Goal: Task Accomplishment & Management: Manage account settings

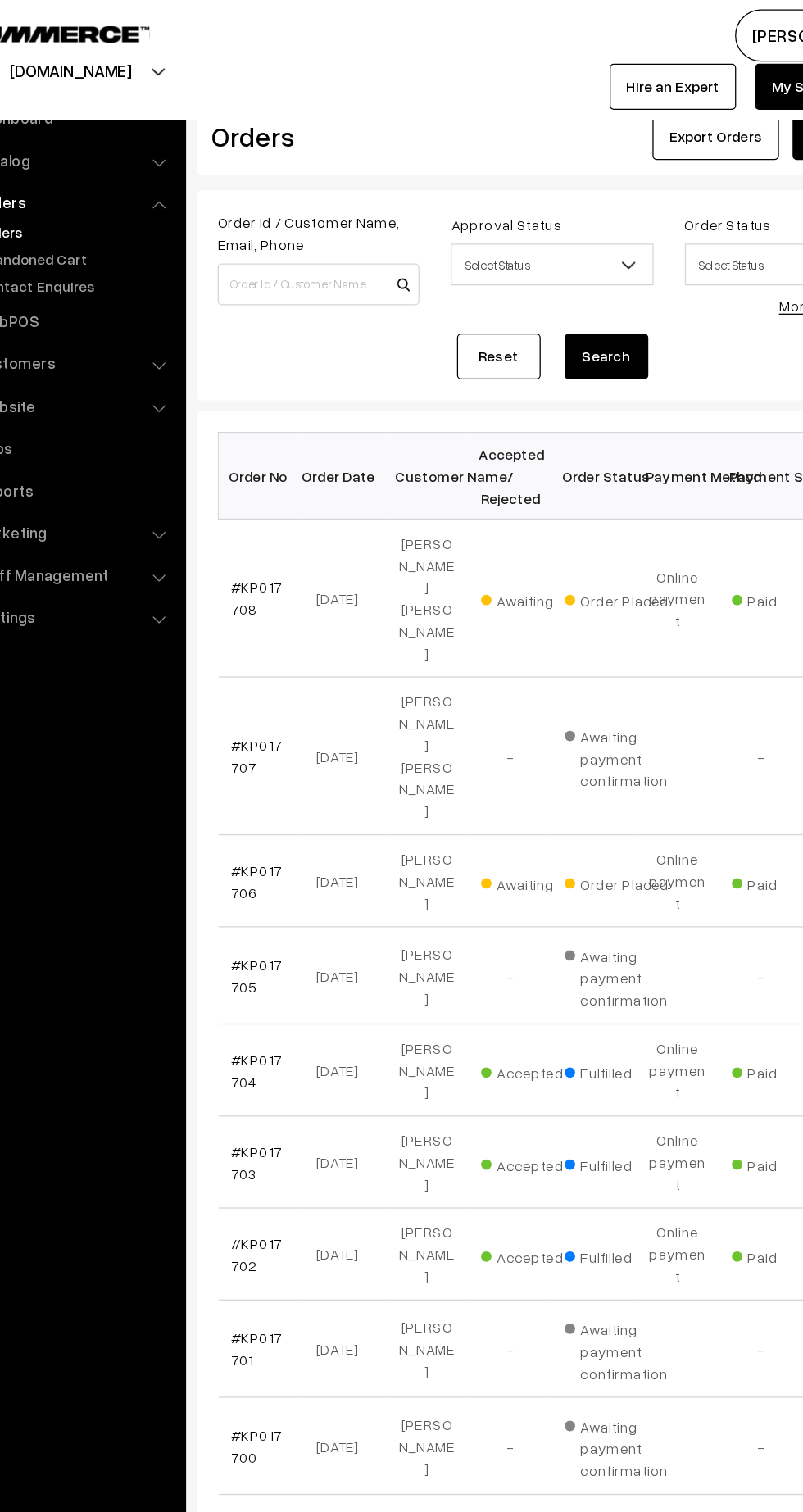
click at [270, 676] on link "#KP017706" at bounding box center [276, 692] width 40 height 31
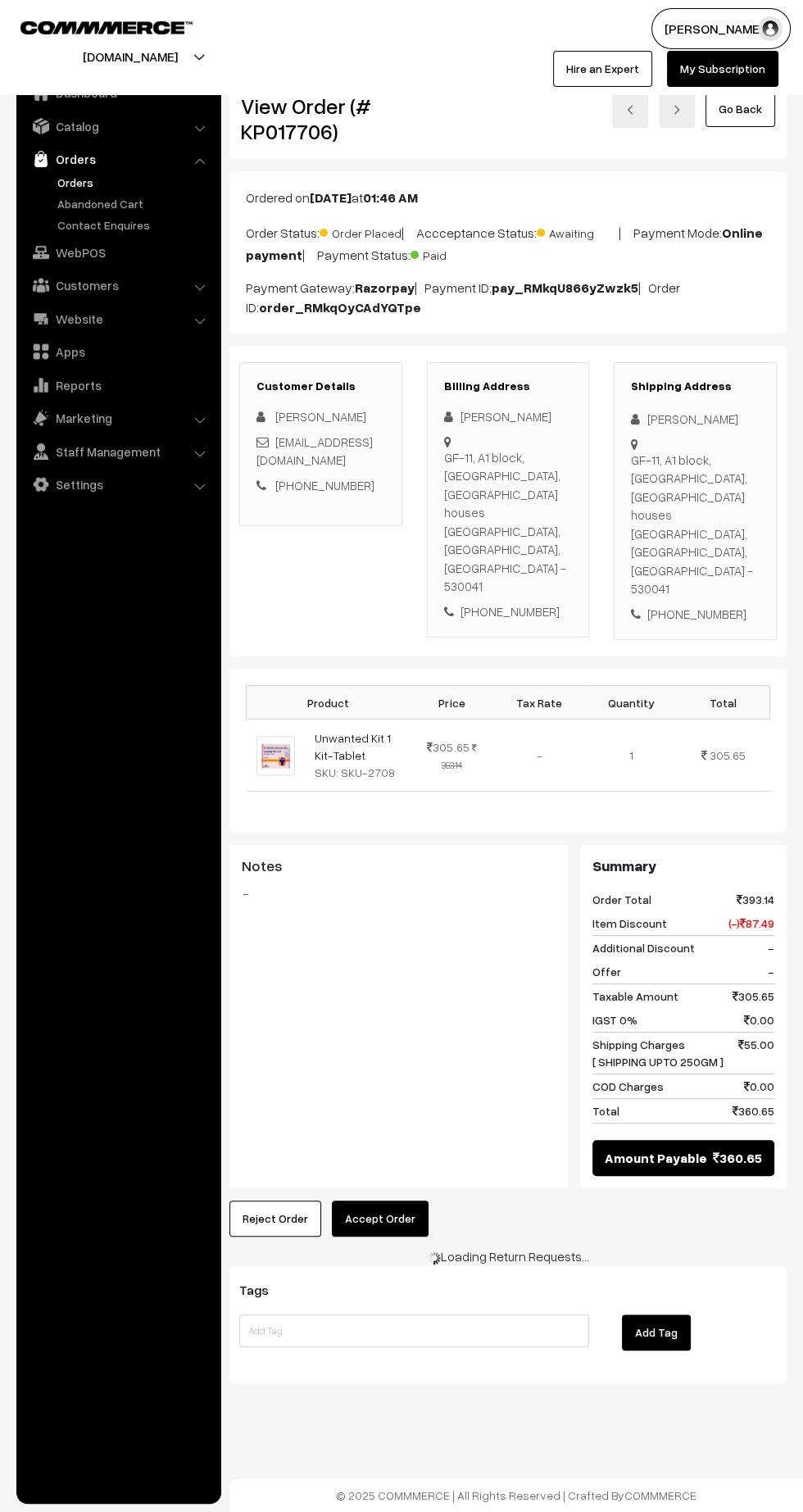
click at [385, 1201] on button "Accept Order" at bounding box center [380, 1219] width 96 height 36
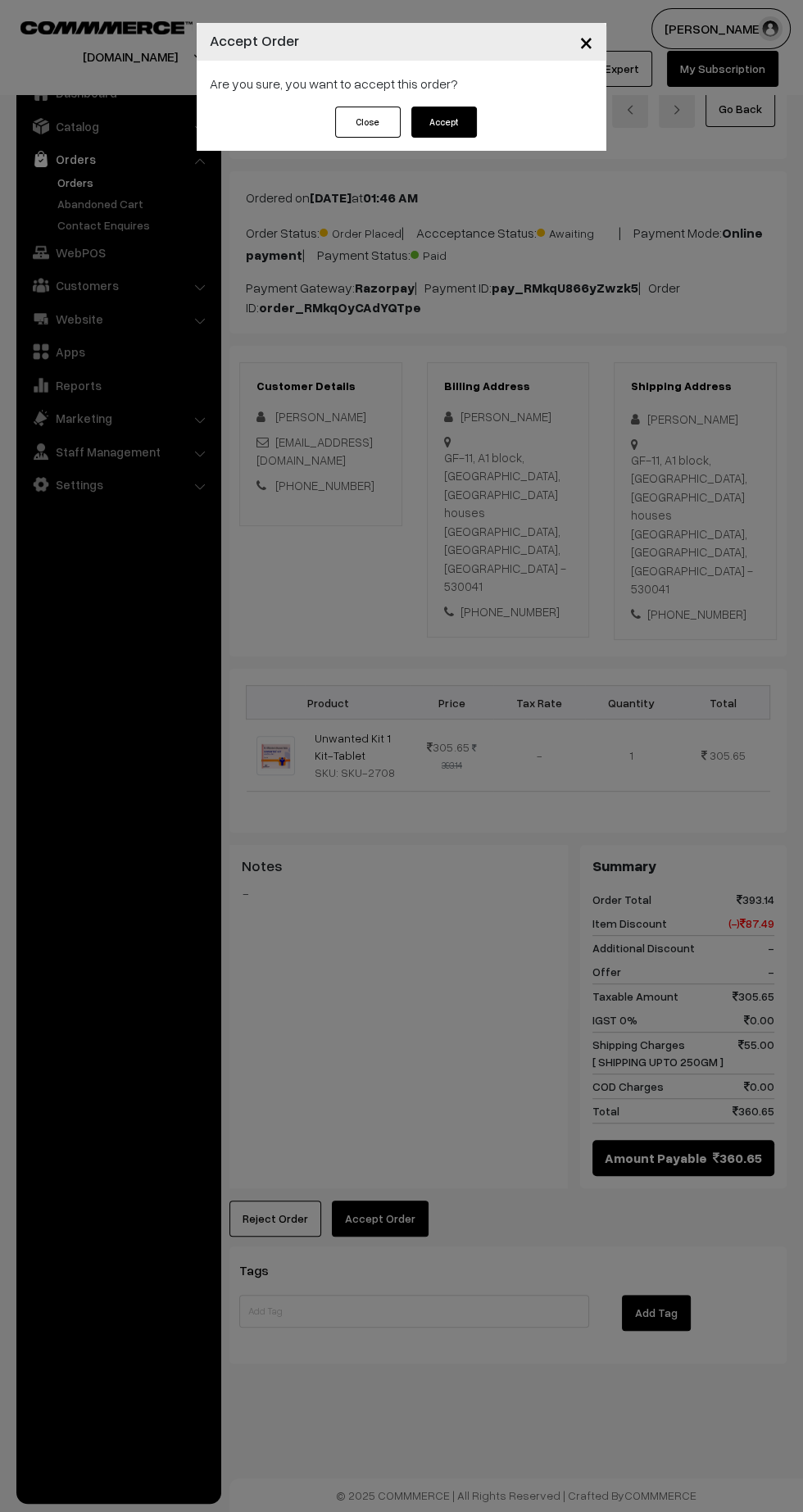
click at [443, 121] on button "Accept" at bounding box center [445, 122] width 66 height 31
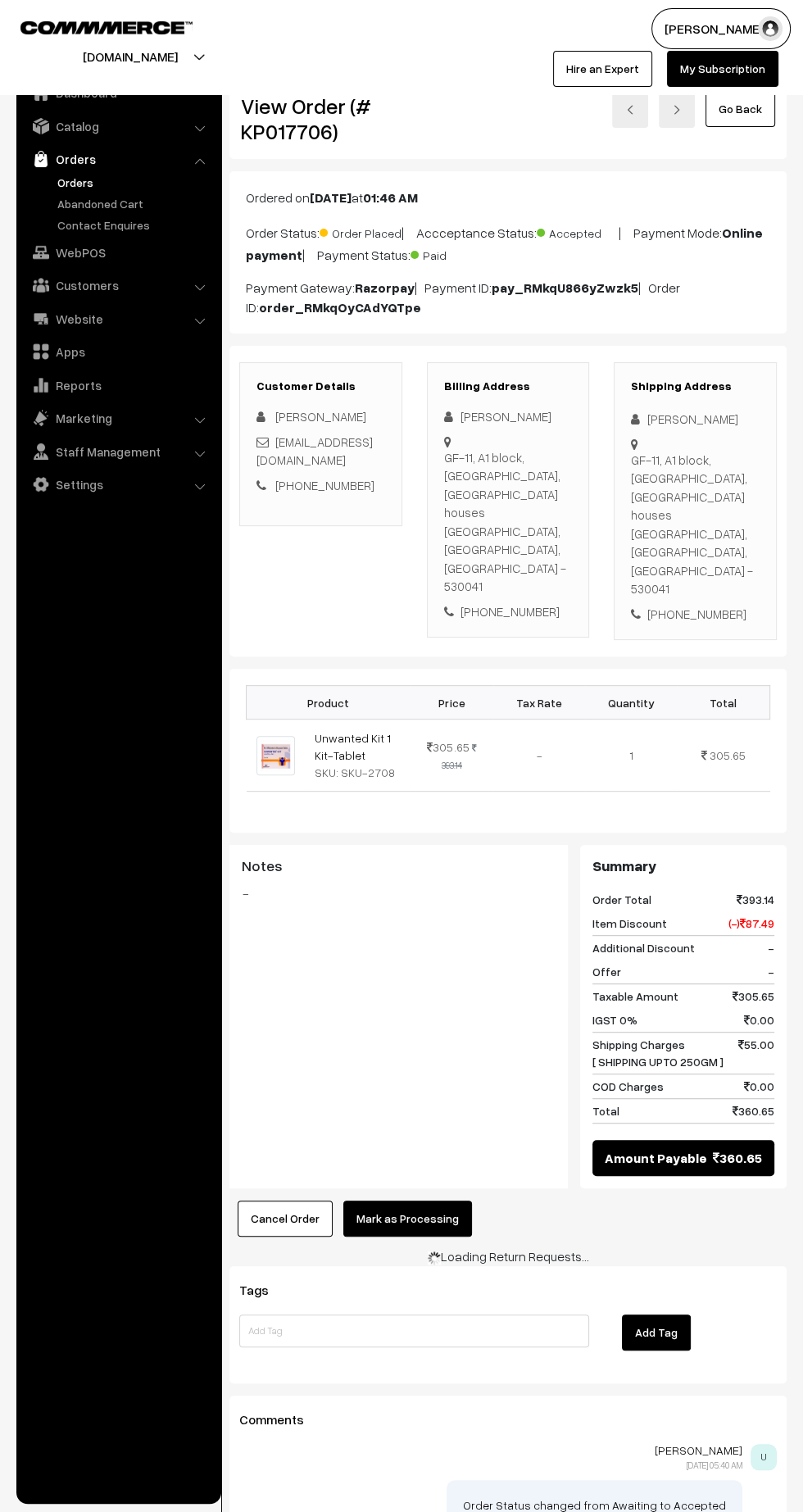
click at [424, 1201] on button "Mark as Processing" at bounding box center [408, 1219] width 128 height 36
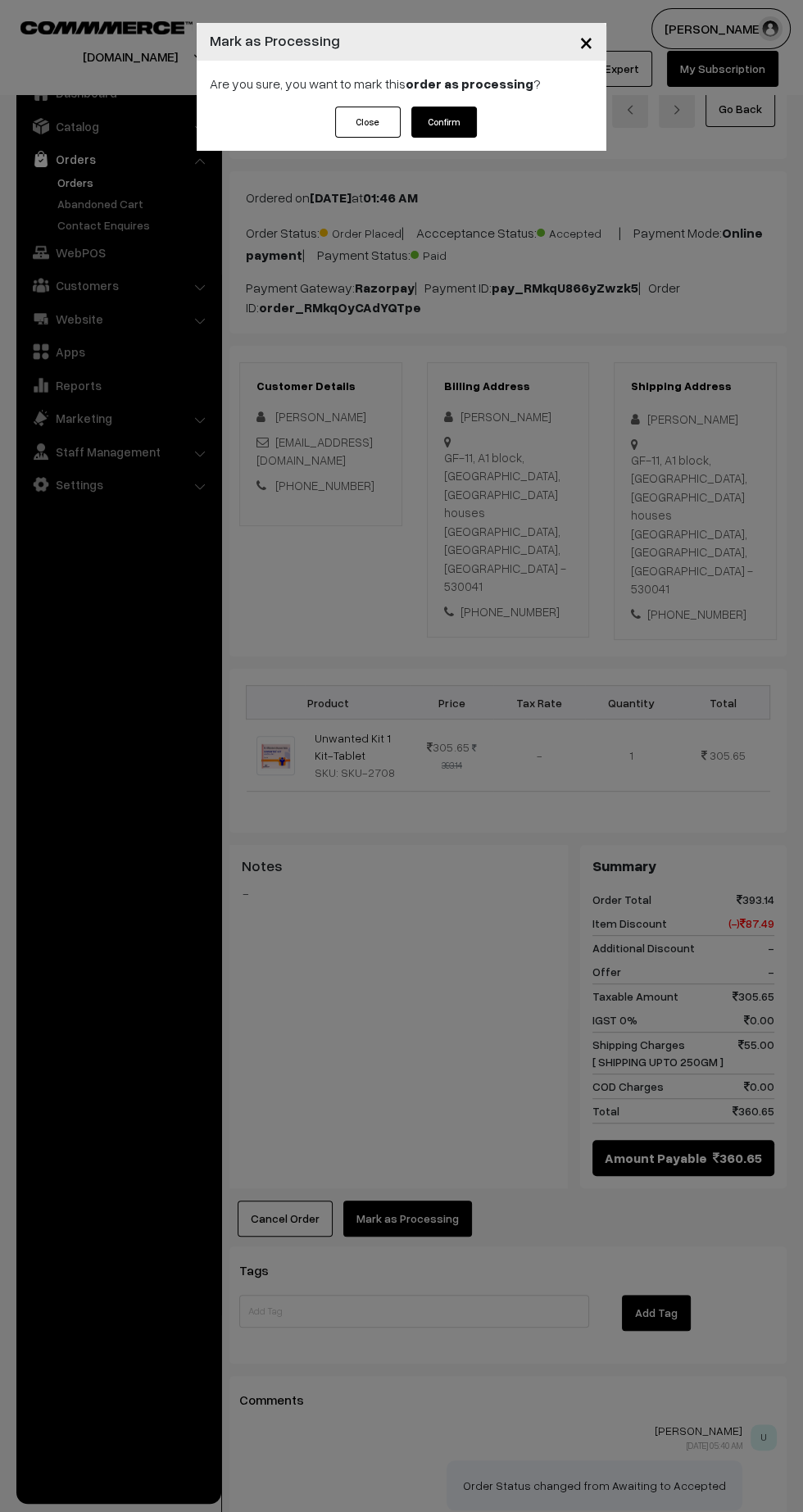
click at [455, 123] on button "Confirm" at bounding box center [445, 122] width 66 height 31
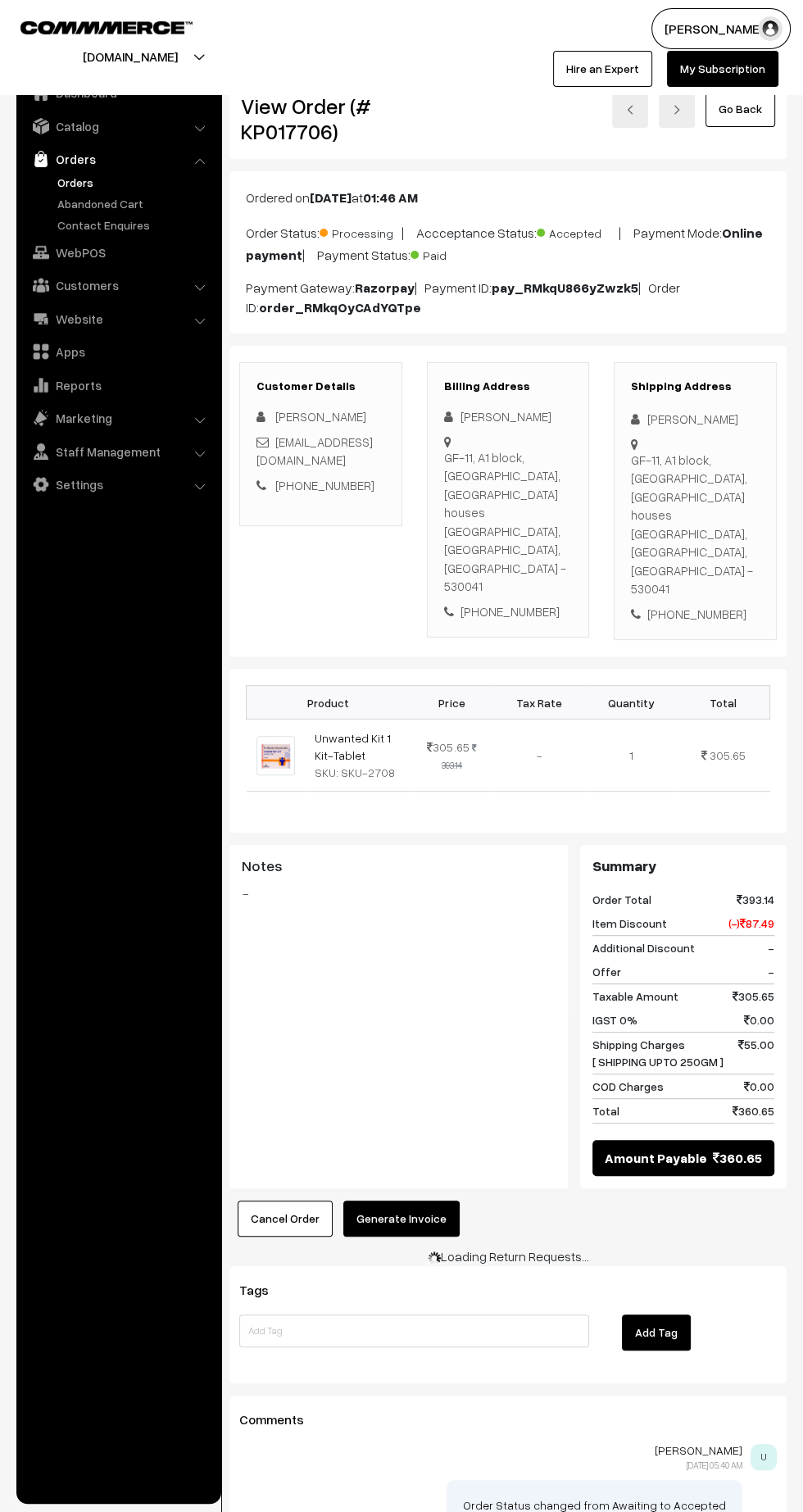
click at [420, 1201] on button "Generate Invoice" at bounding box center [401, 1219] width 116 height 36
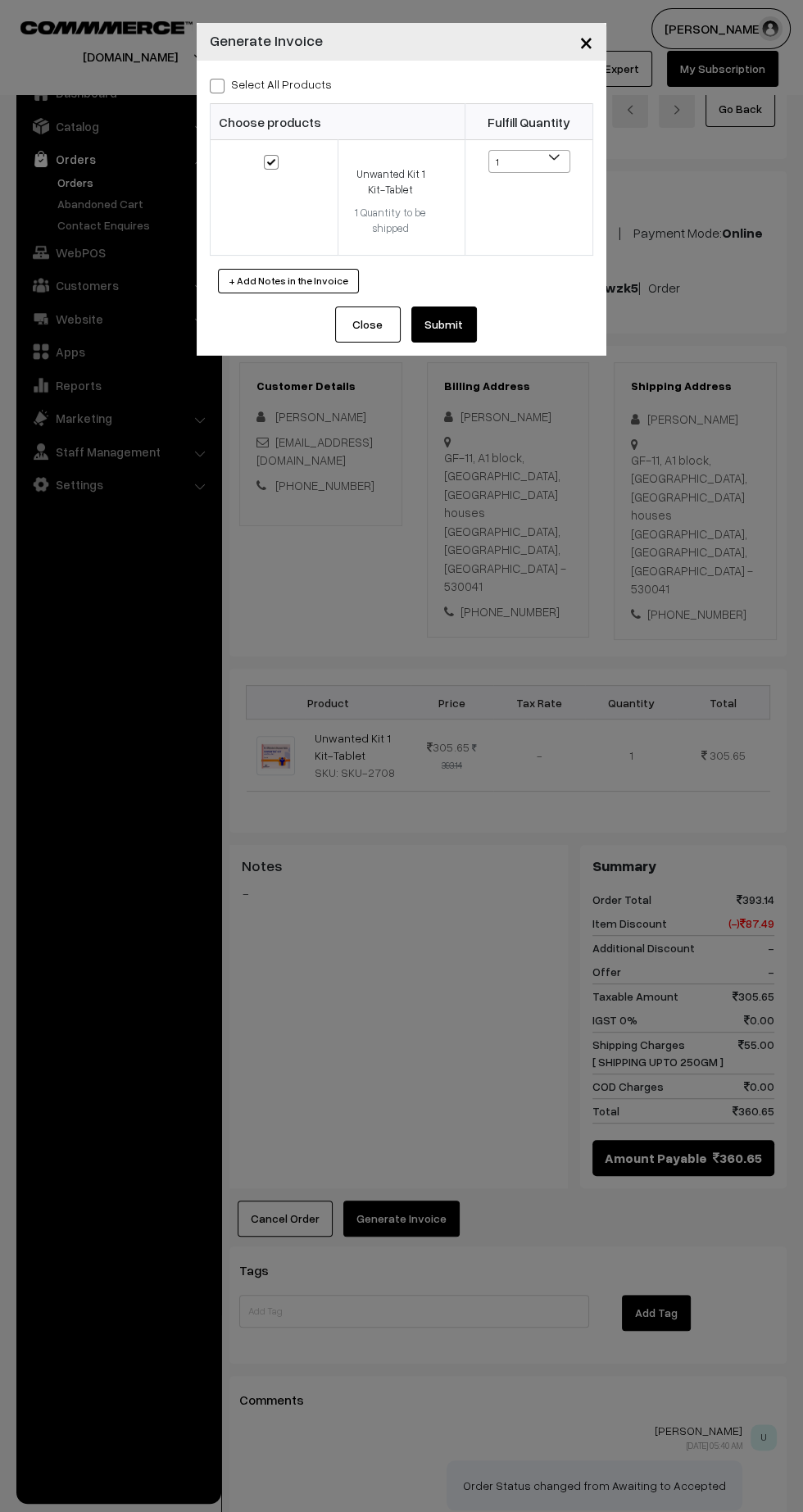
click at [467, 326] on button "Submit" at bounding box center [445, 324] width 66 height 36
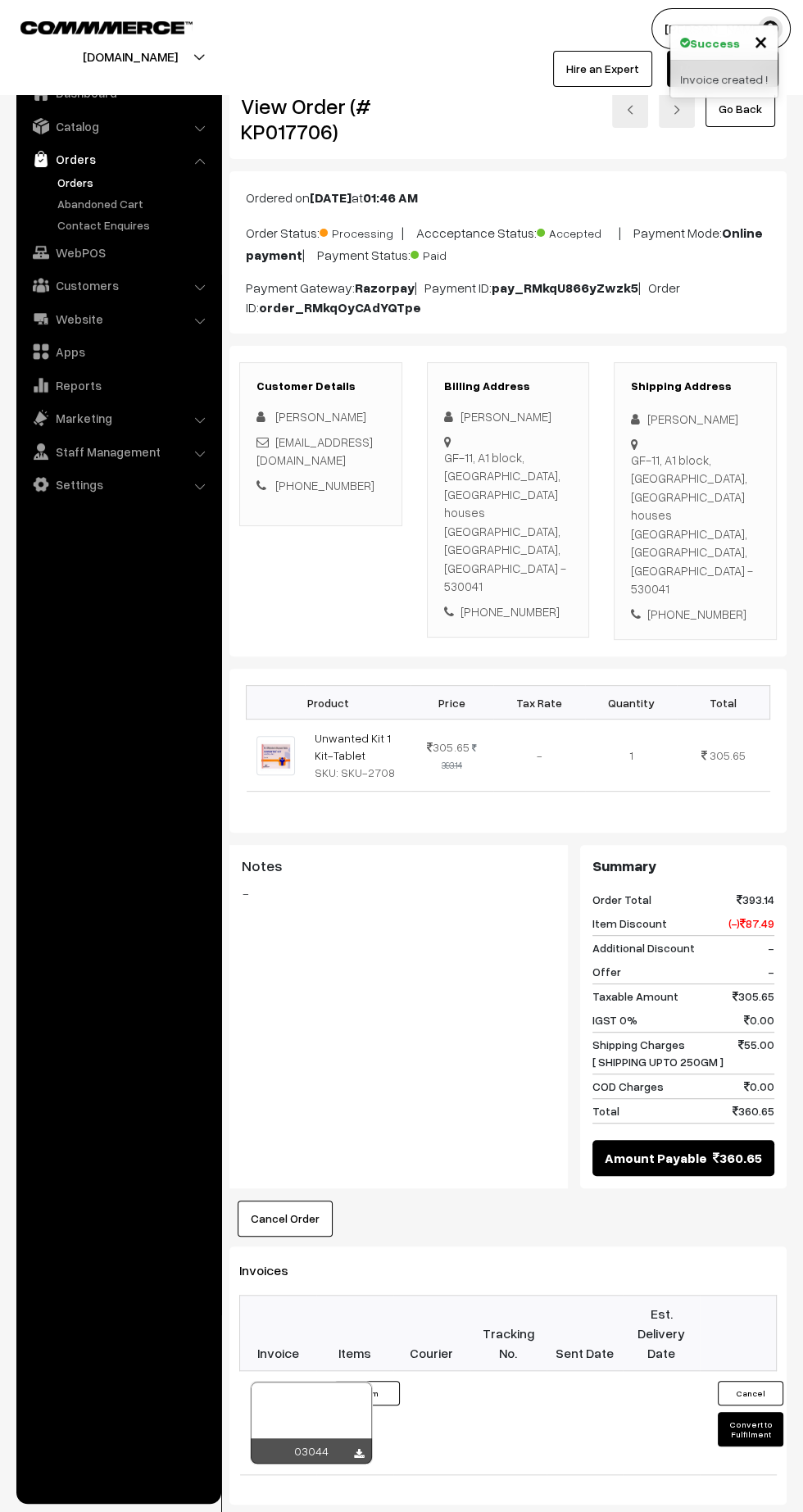
click at [358, 1449] on icon at bounding box center [359, 1454] width 10 height 11
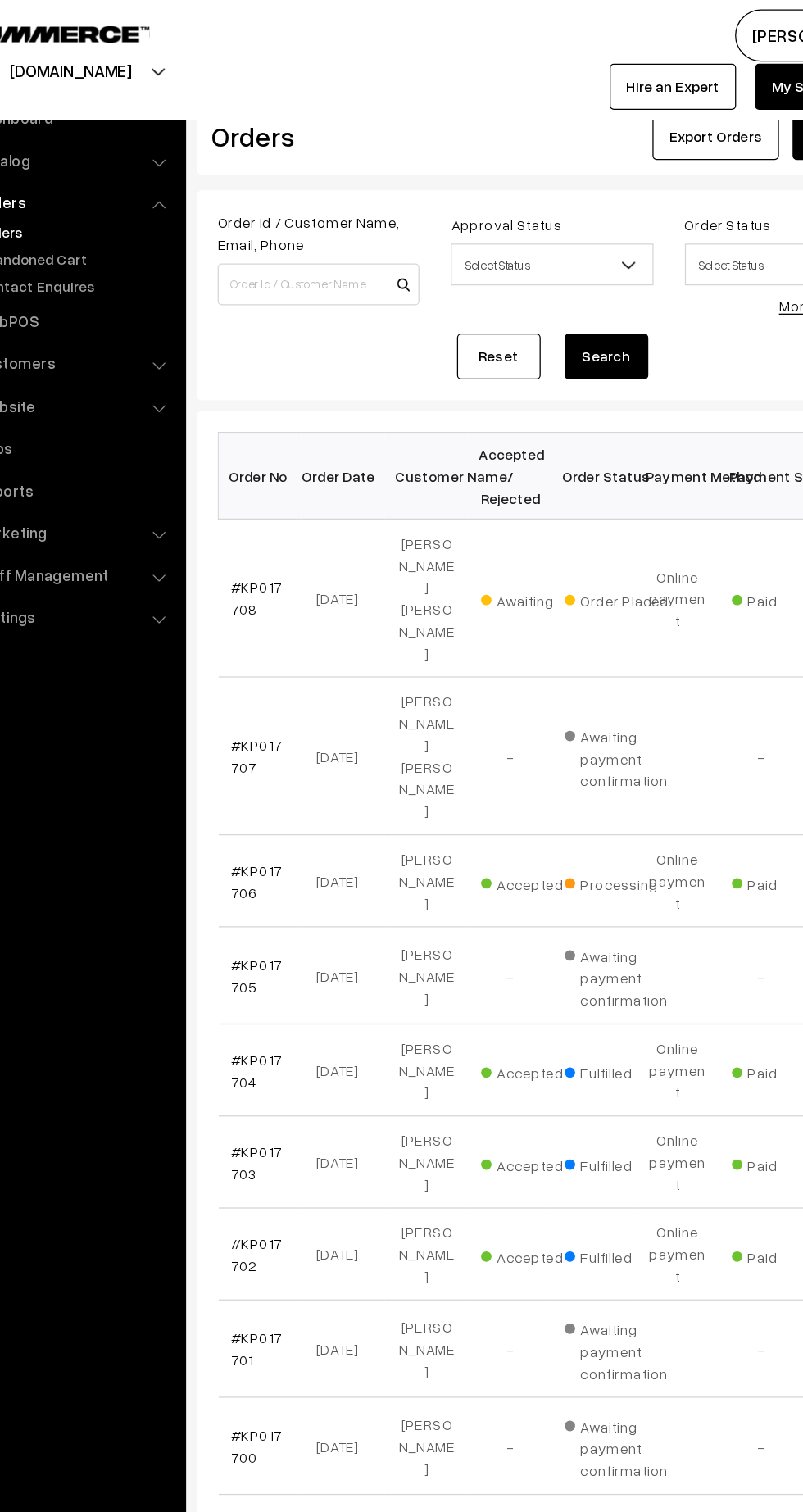
click at [265, 454] on link "#KP017708" at bounding box center [276, 469] width 40 height 31
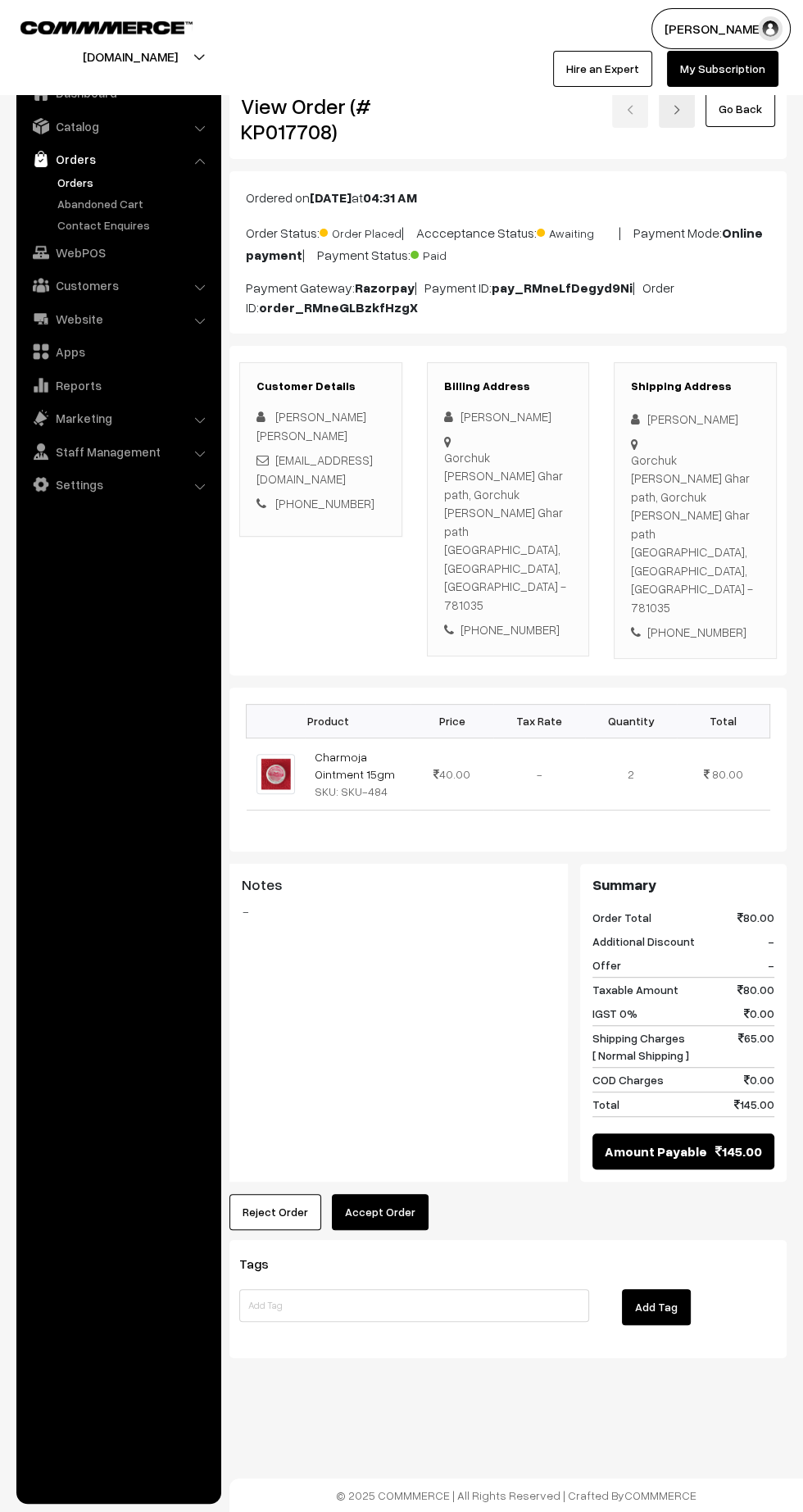
click at [399, 1194] on button "Accept Order" at bounding box center [380, 1212] width 96 height 36
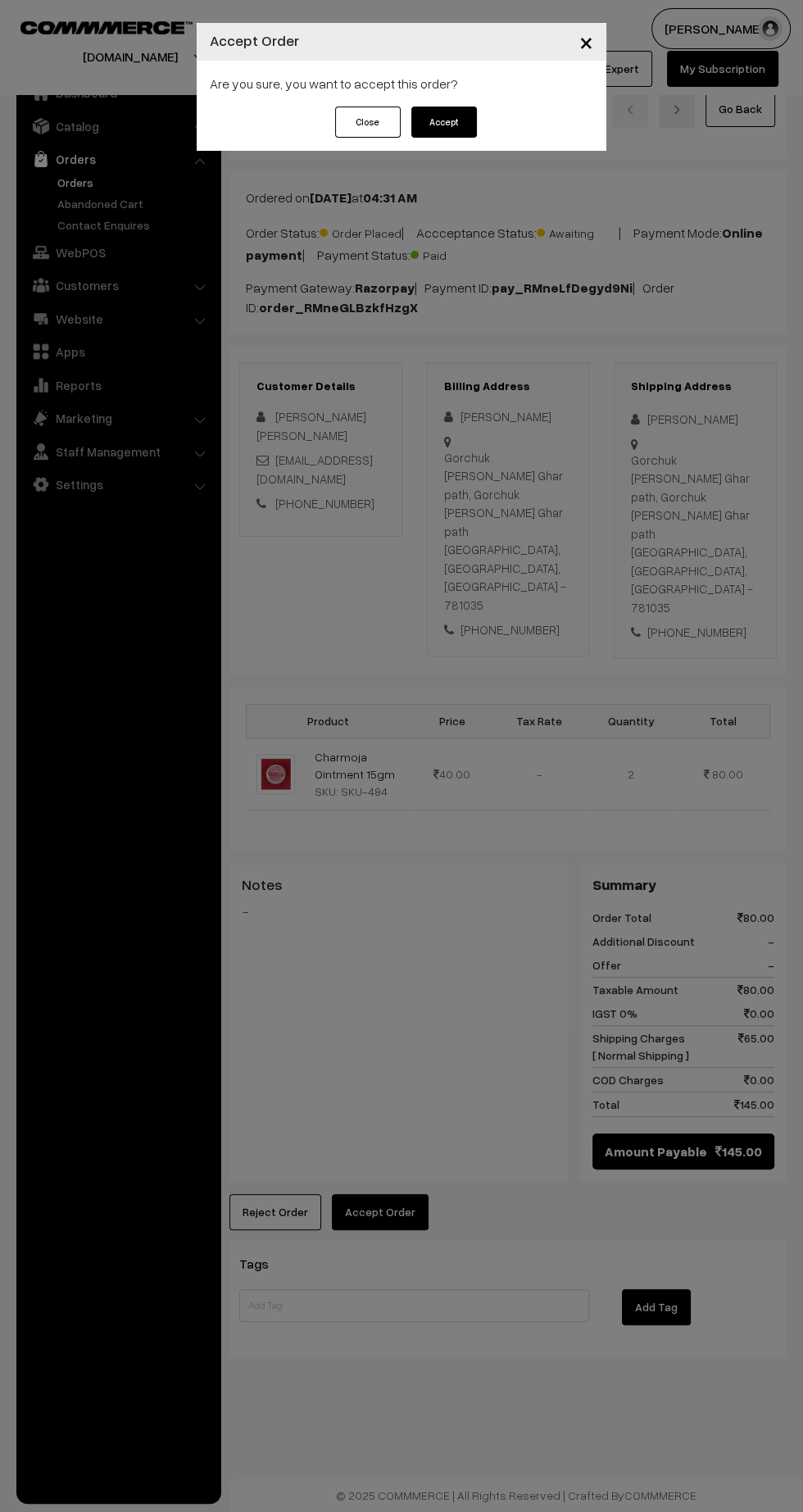
click at [460, 124] on button "Accept" at bounding box center [445, 122] width 66 height 31
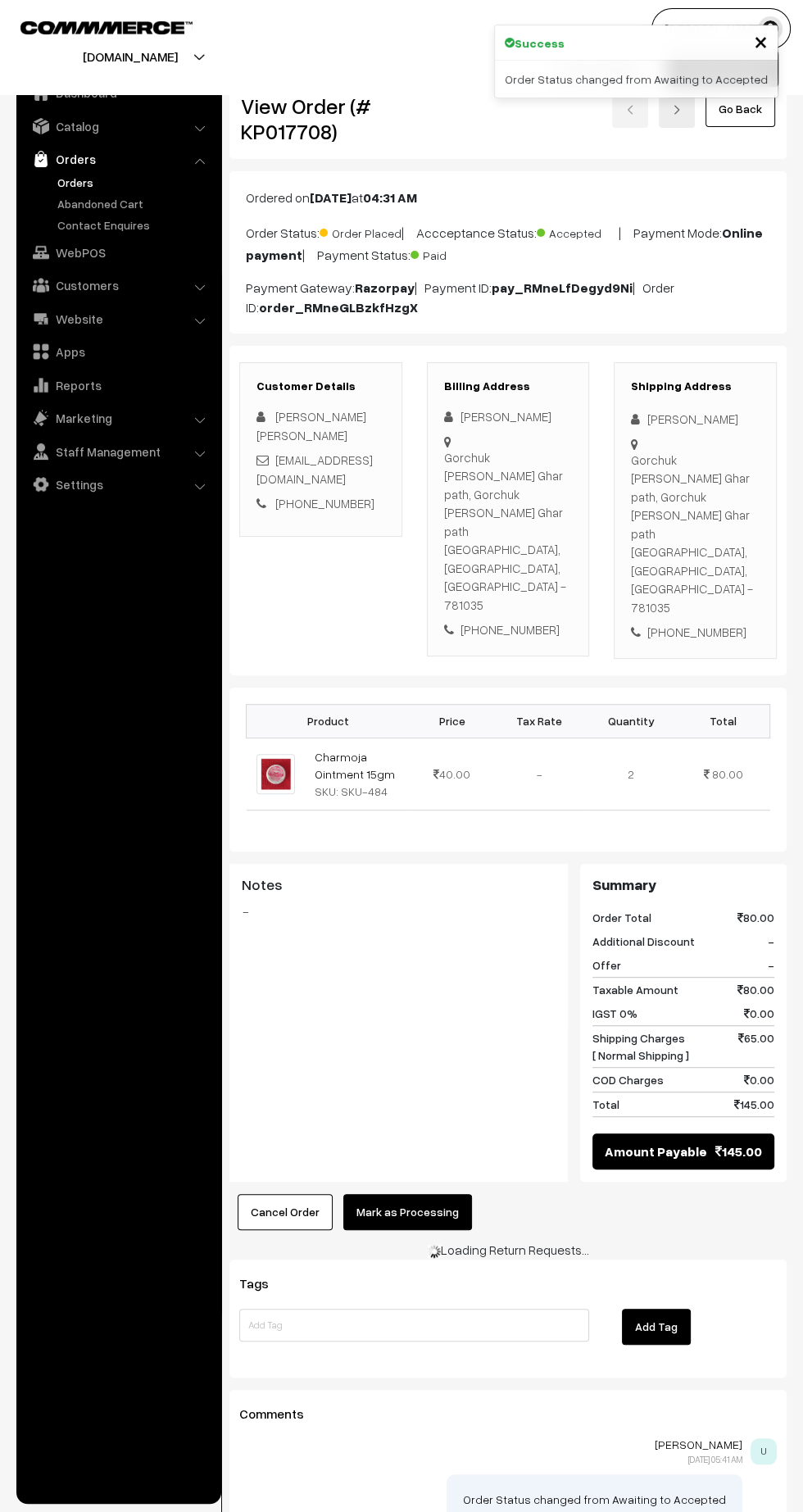
click at [431, 1194] on button "Mark as Processing" at bounding box center [408, 1212] width 128 height 36
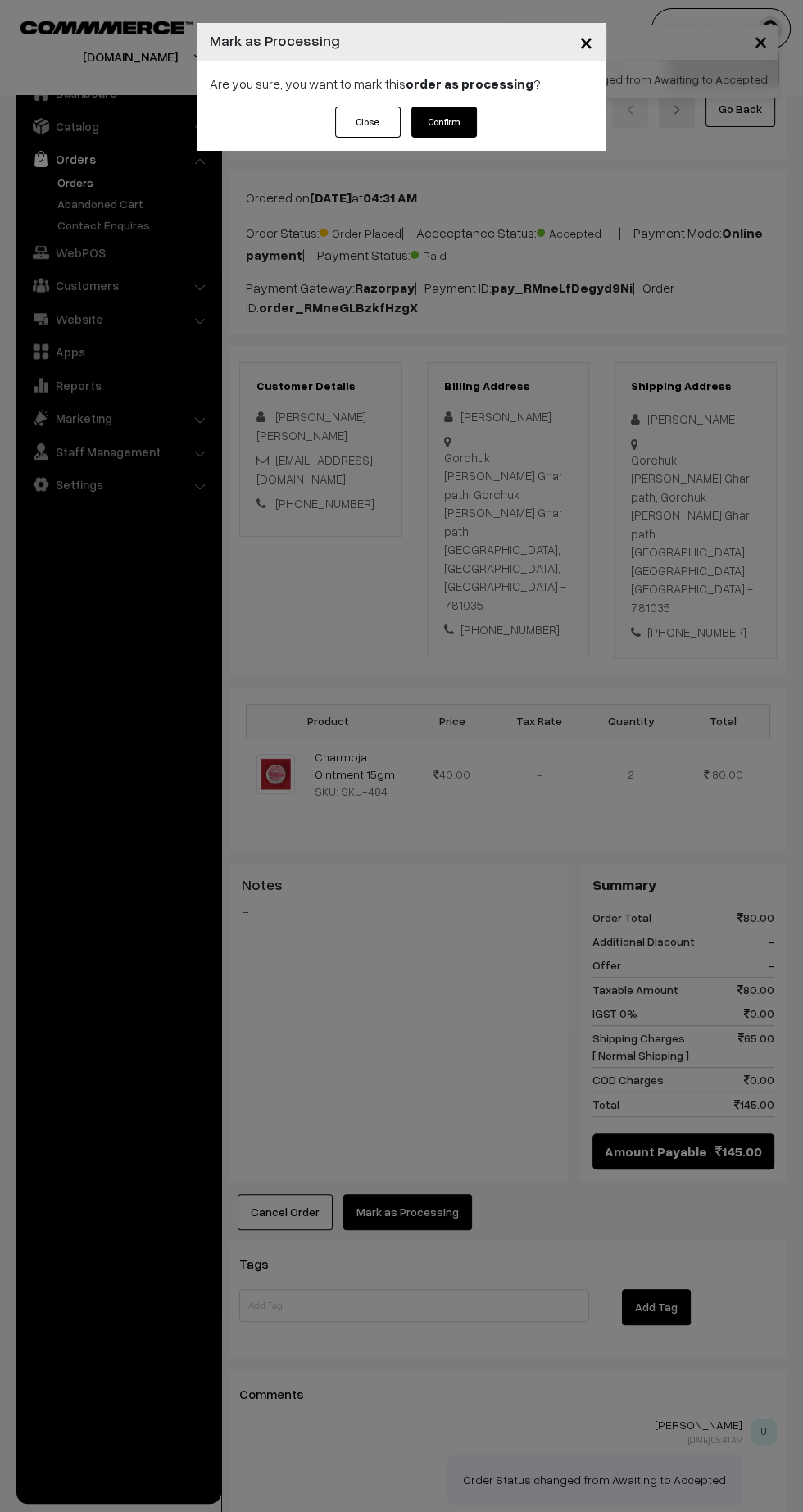
click at [464, 125] on button "Confirm" at bounding box center [445, 122] width 66 height 31
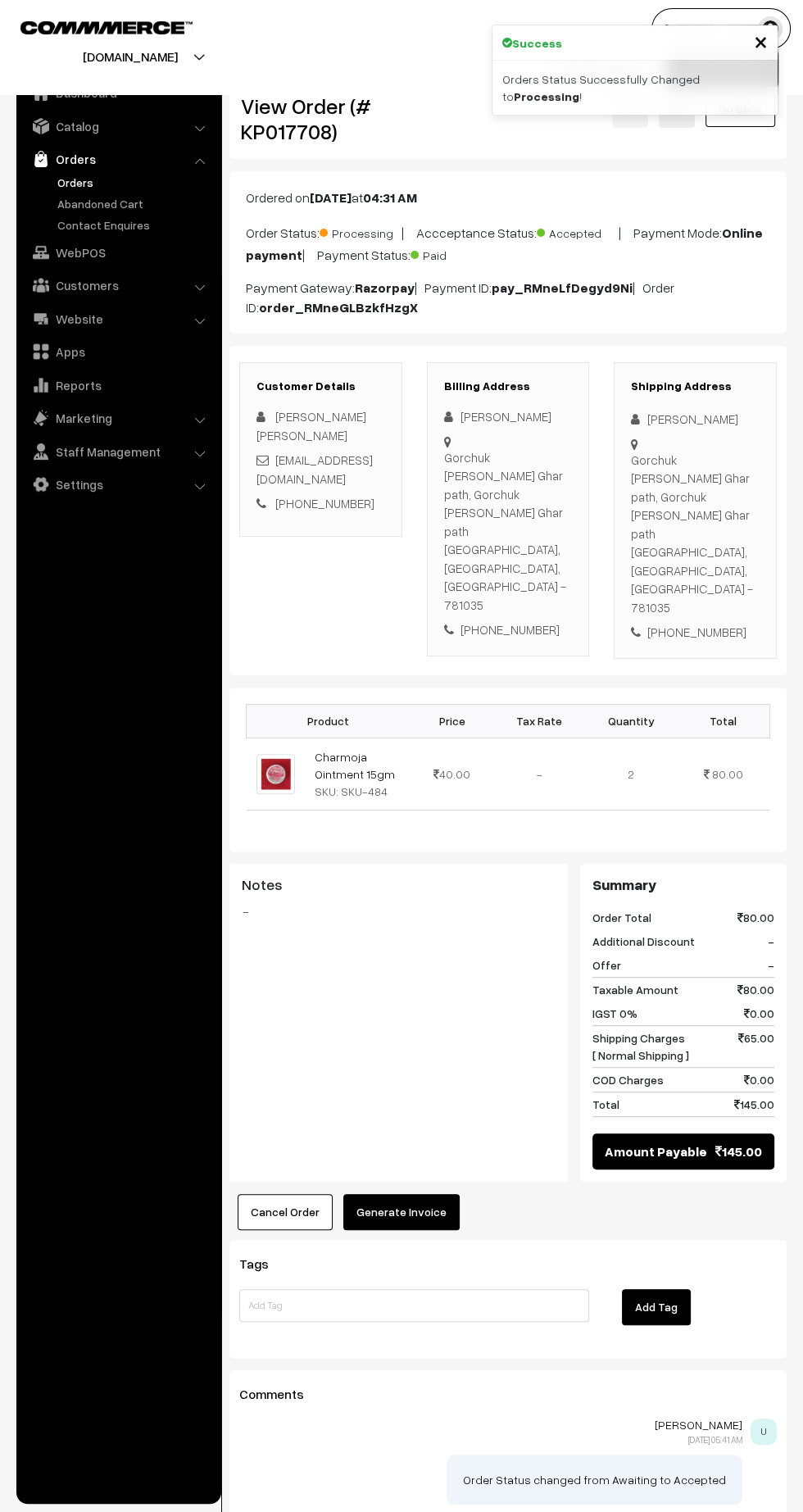
click at [423, 1194] on button "Generate Invoice" at bounding box center [401, 1212] width 116 height 36
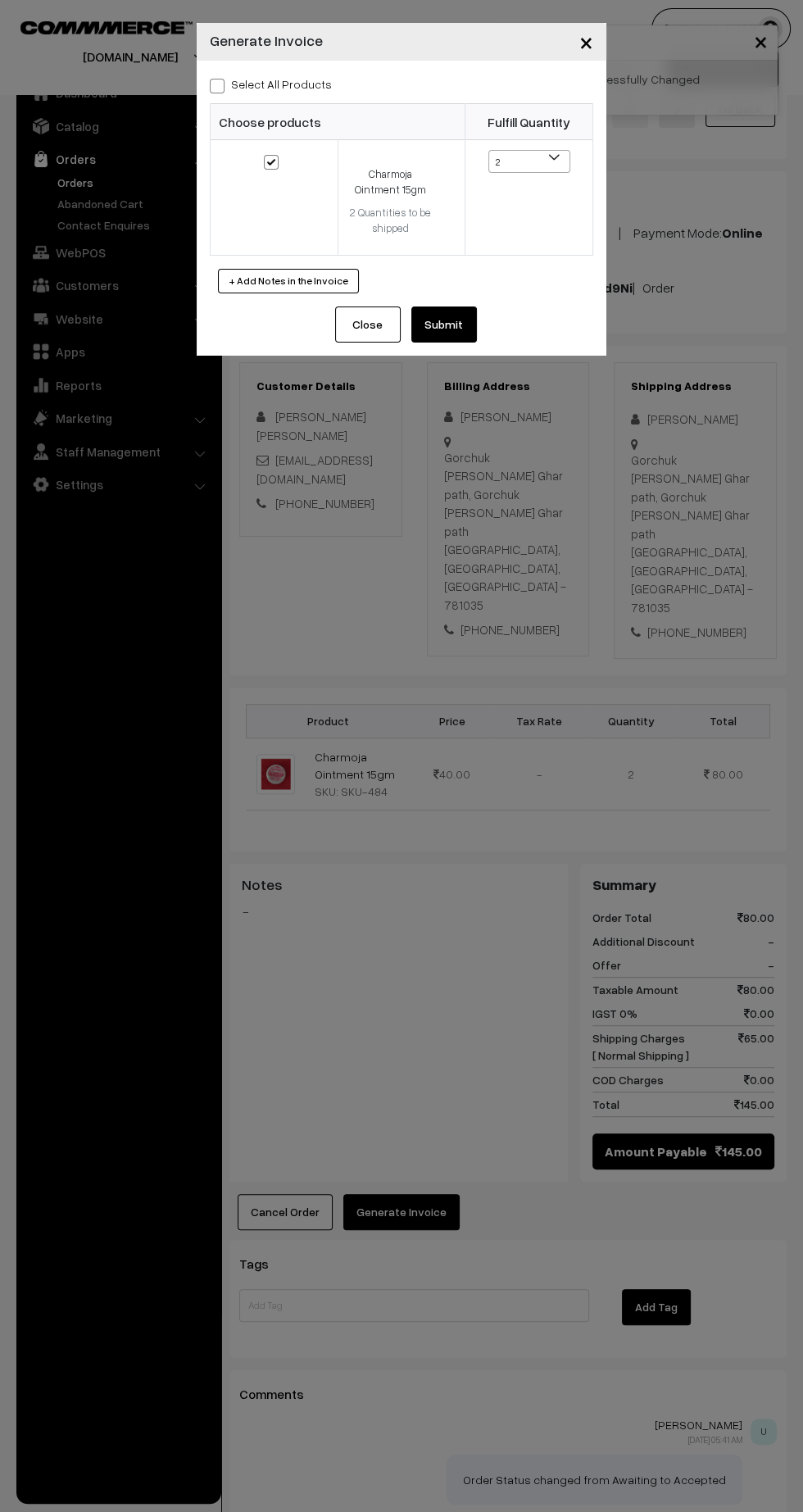
click at [471, 337] on button "Submit" at bounding box center [445, 324] width 66 height 36
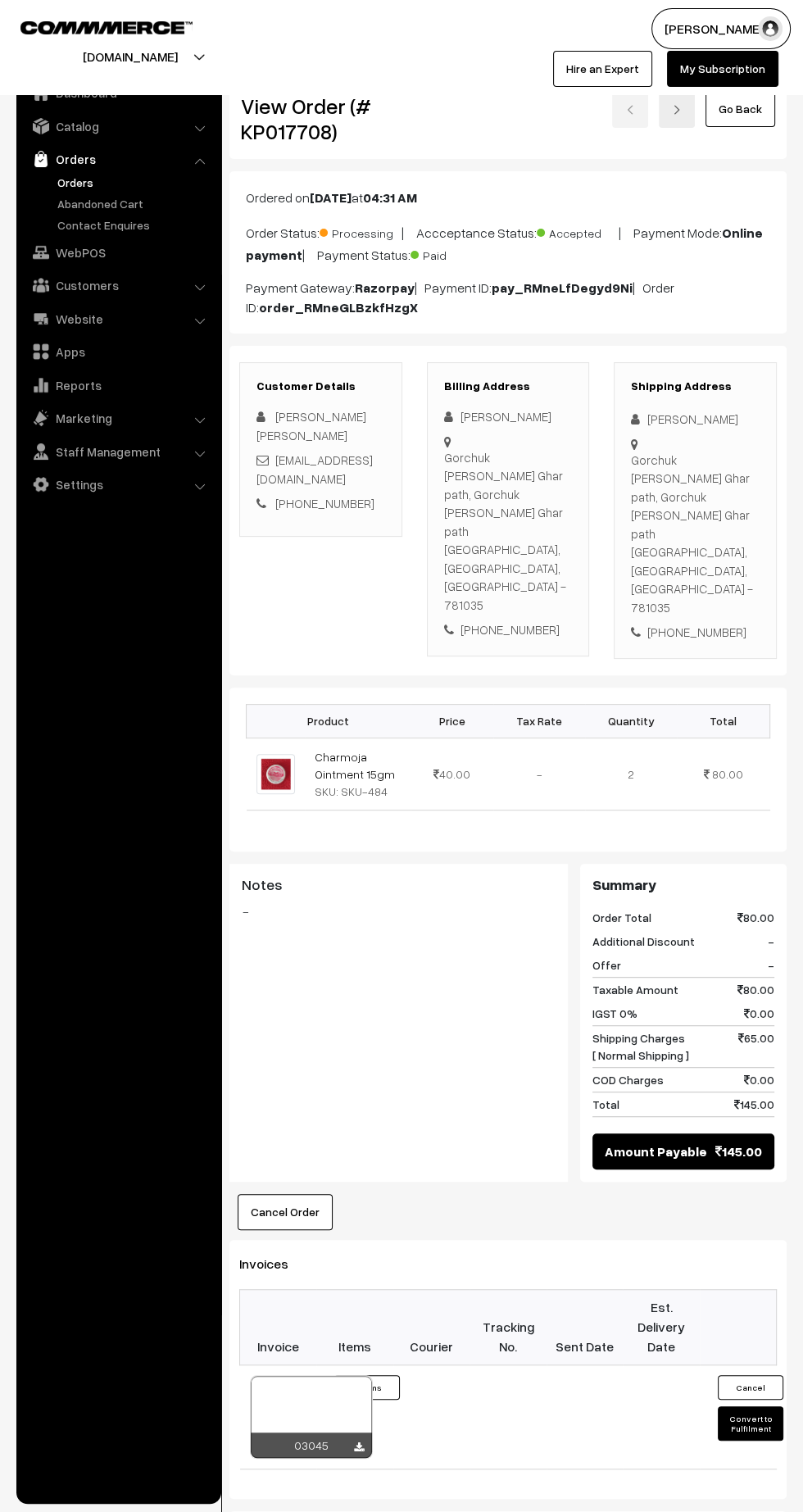
click at [359, 1442] on icon at bounding box center [359, 1447] width 10 height 11
